Goal: Check status: Check status

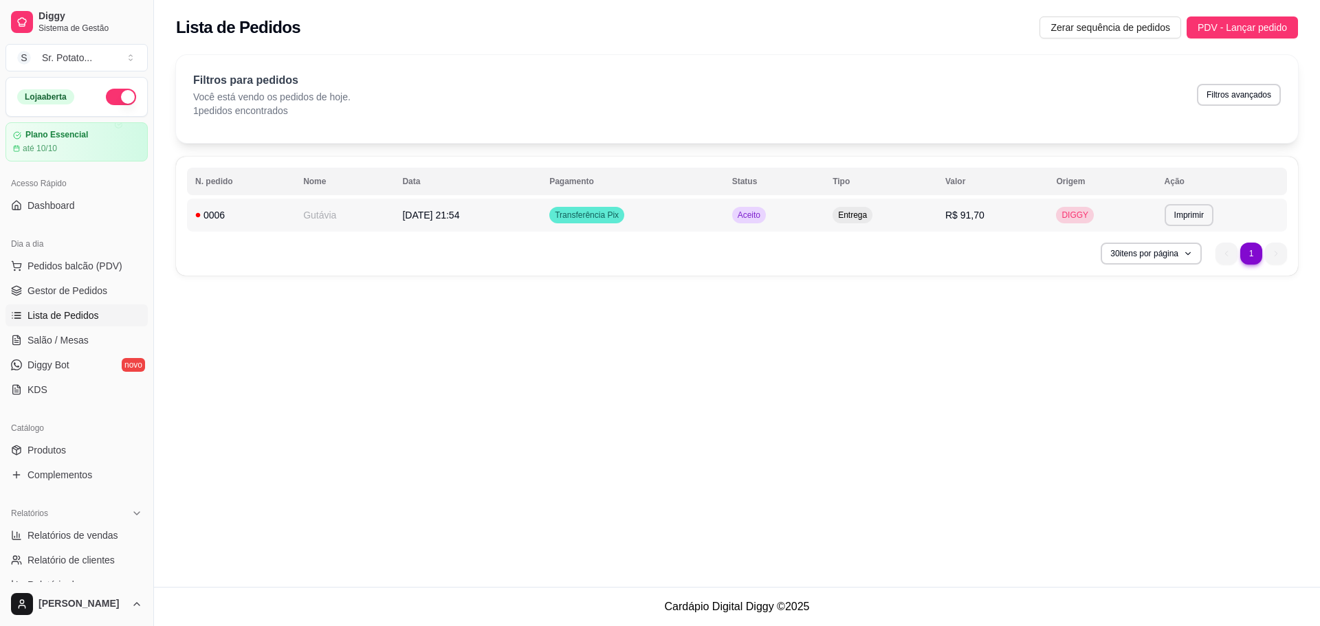
click at [970, 212] on span "R$ 91,70" at bounding box center [964, 215] width 39 height 11
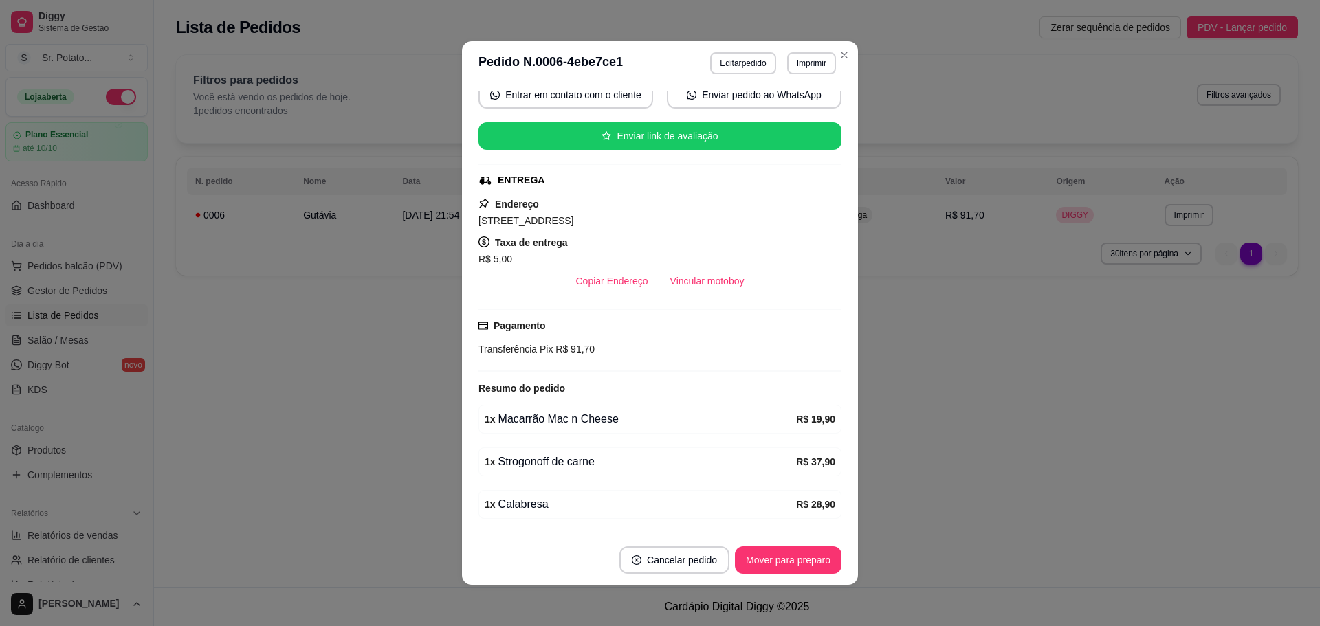
scroll to position [180, 0]
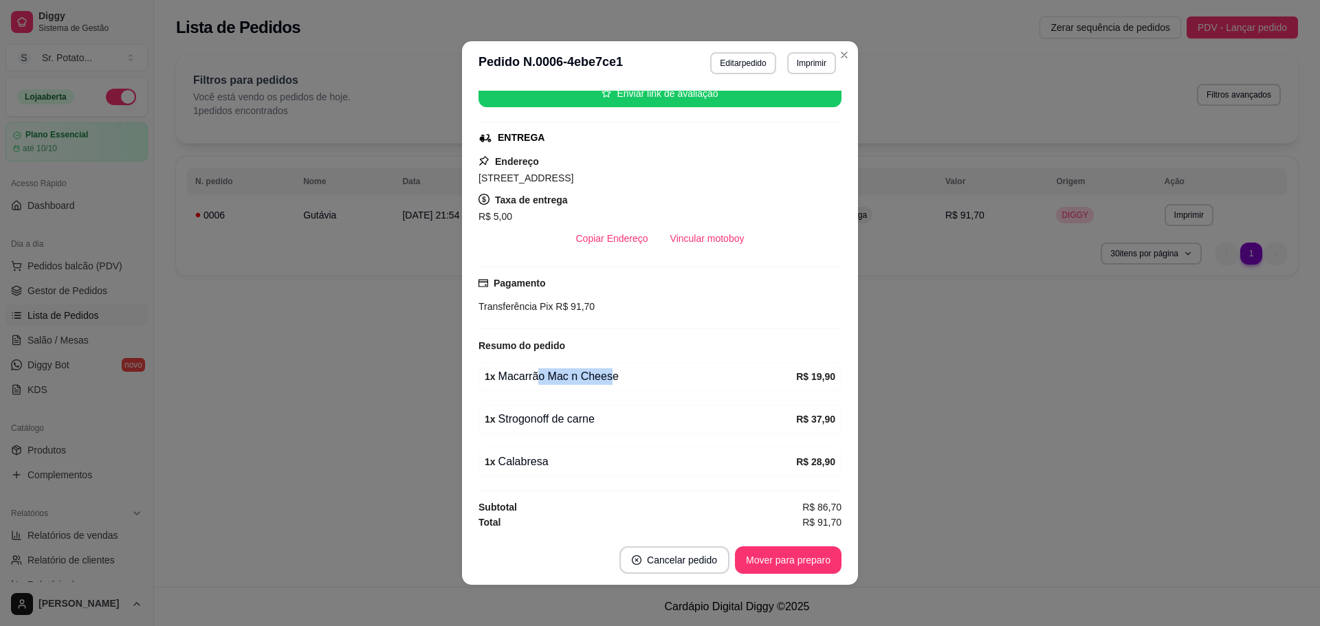
drag, startPoint x: 537, startPoint y: 380, endPoint x: 602, endPoint y: 375, distance: 64.8
click at [604, 372] on div "1 x Macarrão Mac n Cheese" at bounding box center [640, 376] width 311 height 16
click at [548, 420] on div "1 x Strogonoff de carne" at bounding box center [640, 419] width 311 height 16
click at [535, 466] on div "1 x Calabresa" at bounding box center [640, 462] width 311 height 16
click at [570, 427] on div "1 x Strogonoff de carne R$ 37,90" at bounding box center [659, 419] width 363 height 29
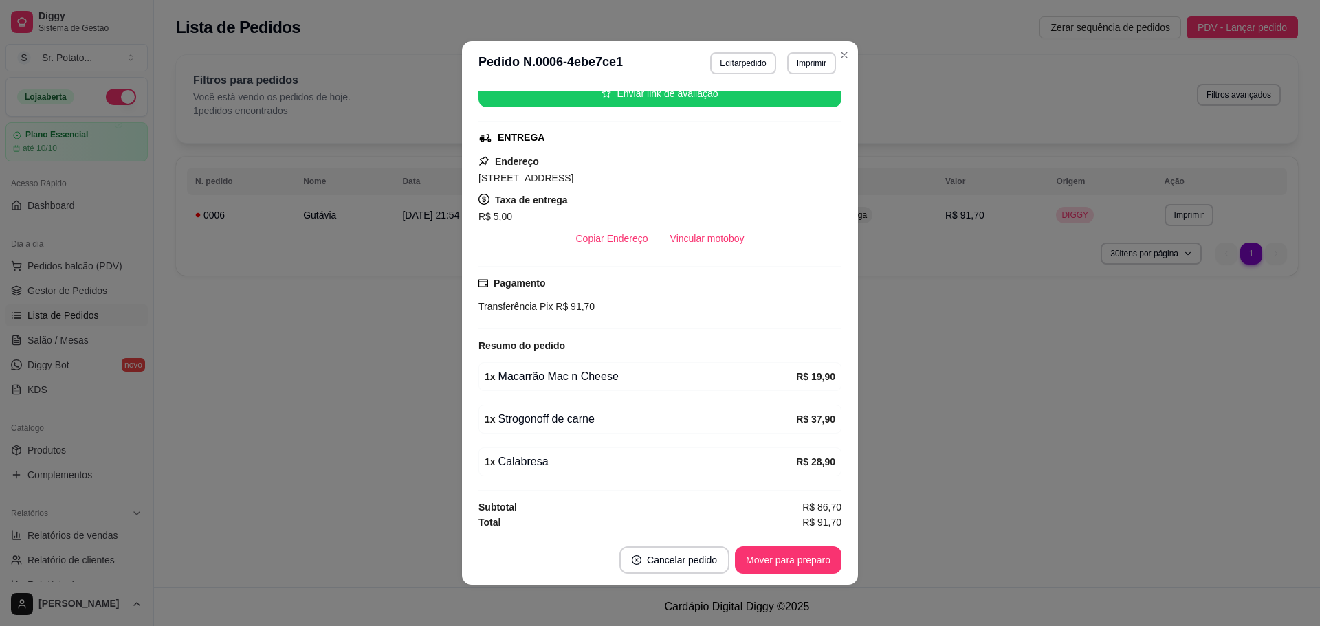
click at [572, 462] on div "1 x Calabresa" at bounding box center [640, 462] width 311 height 16
click at [603, 416] on div "1 x Strogonoff de carne" at bounding box center [640, 419] width 311 height 16
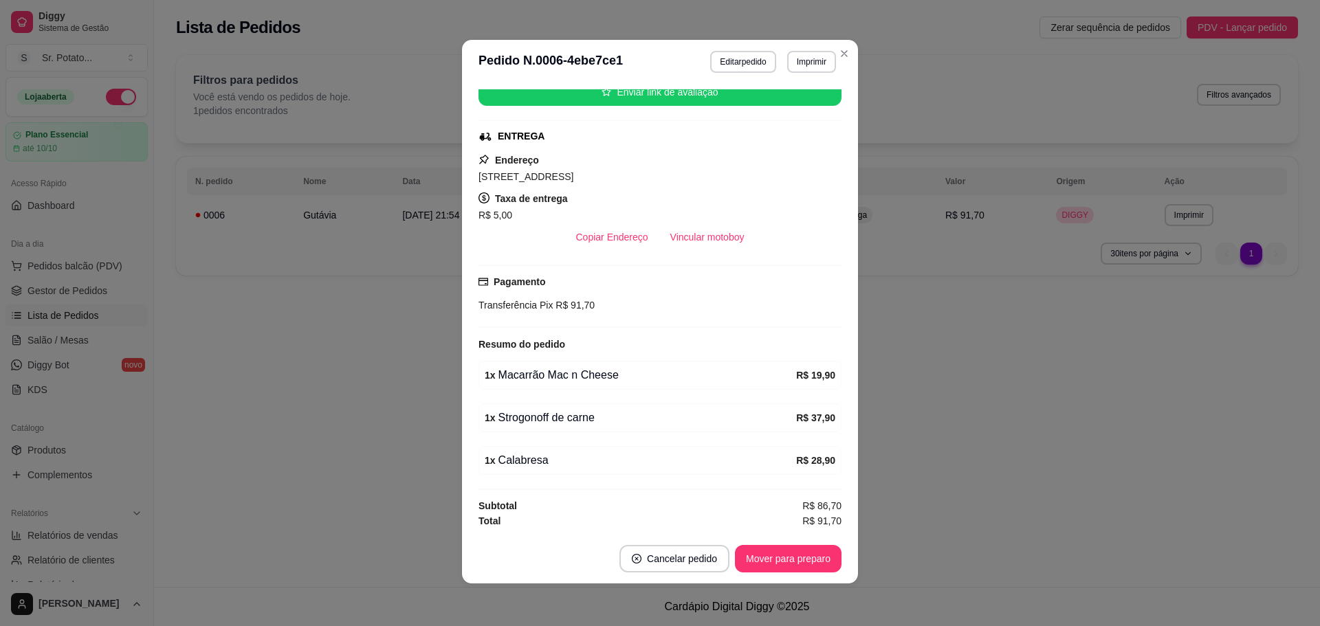
scroll to position [3, 0]
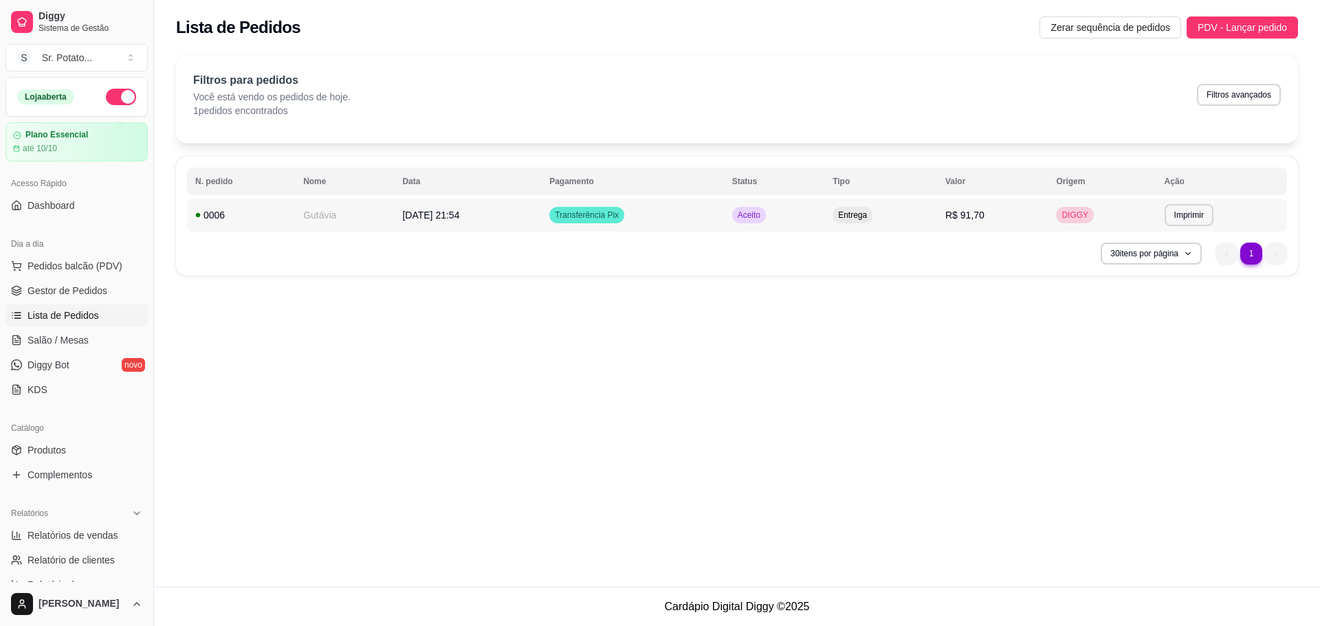
click at [887, 222] on td "Entrega" at bounding box center [880, 215] width 113 height 33
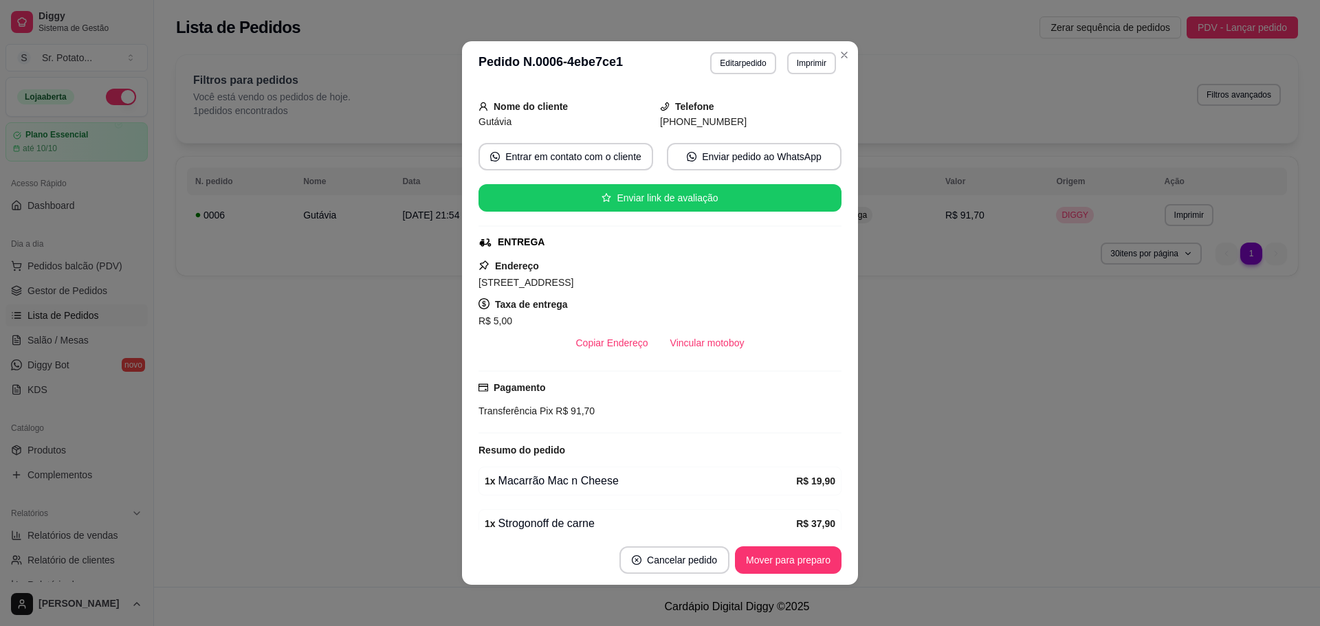
scroll to position [0, 0]
